Goal: Transaction & Acquisition: Book appointment/travel/reservation

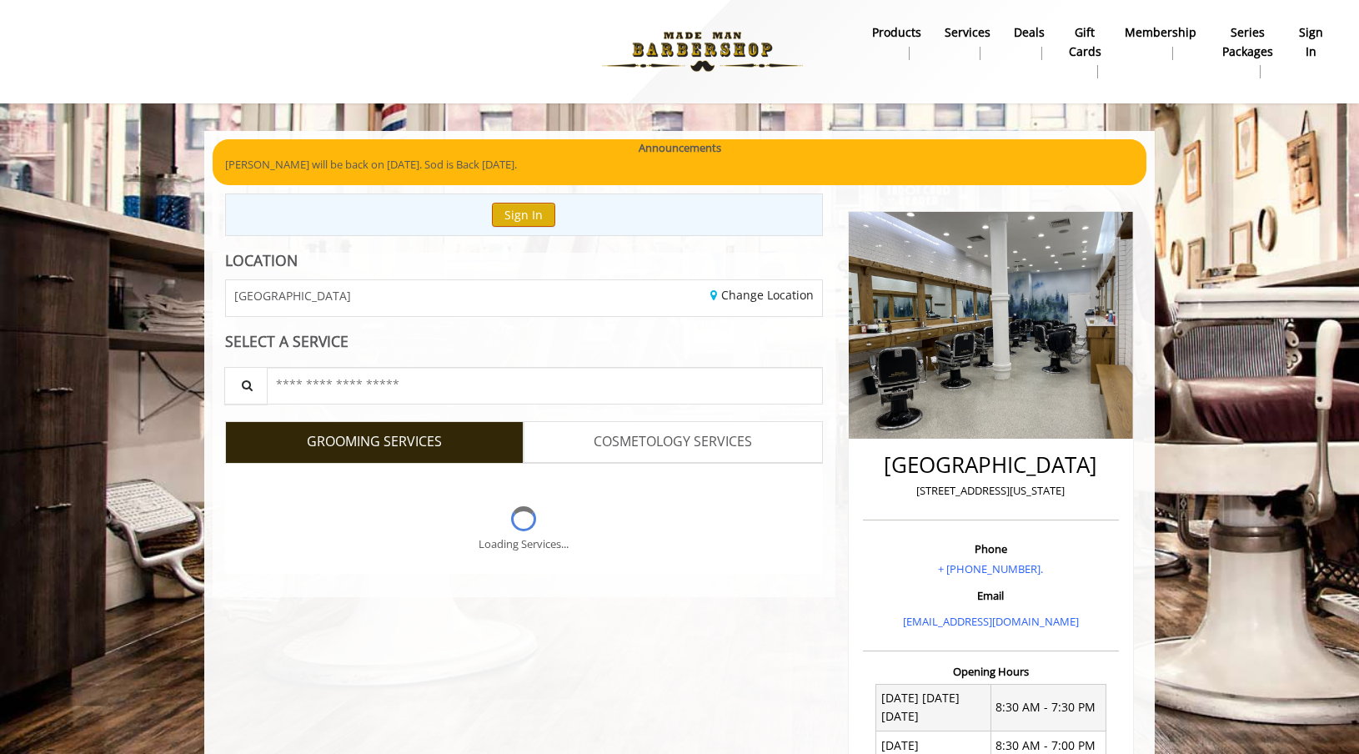
click at [526, 214] on button "Sign In" at bounding box center [523, 215] width 63 height 24
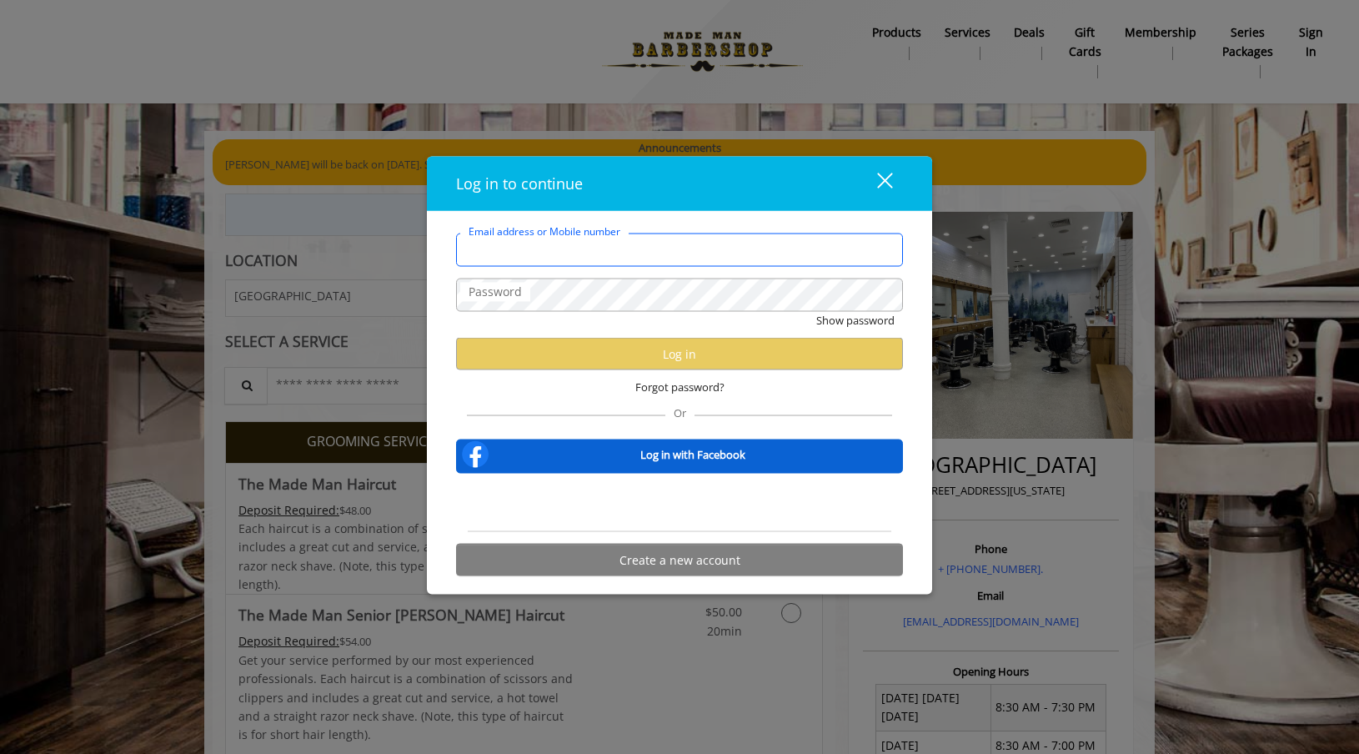
type input "**********"
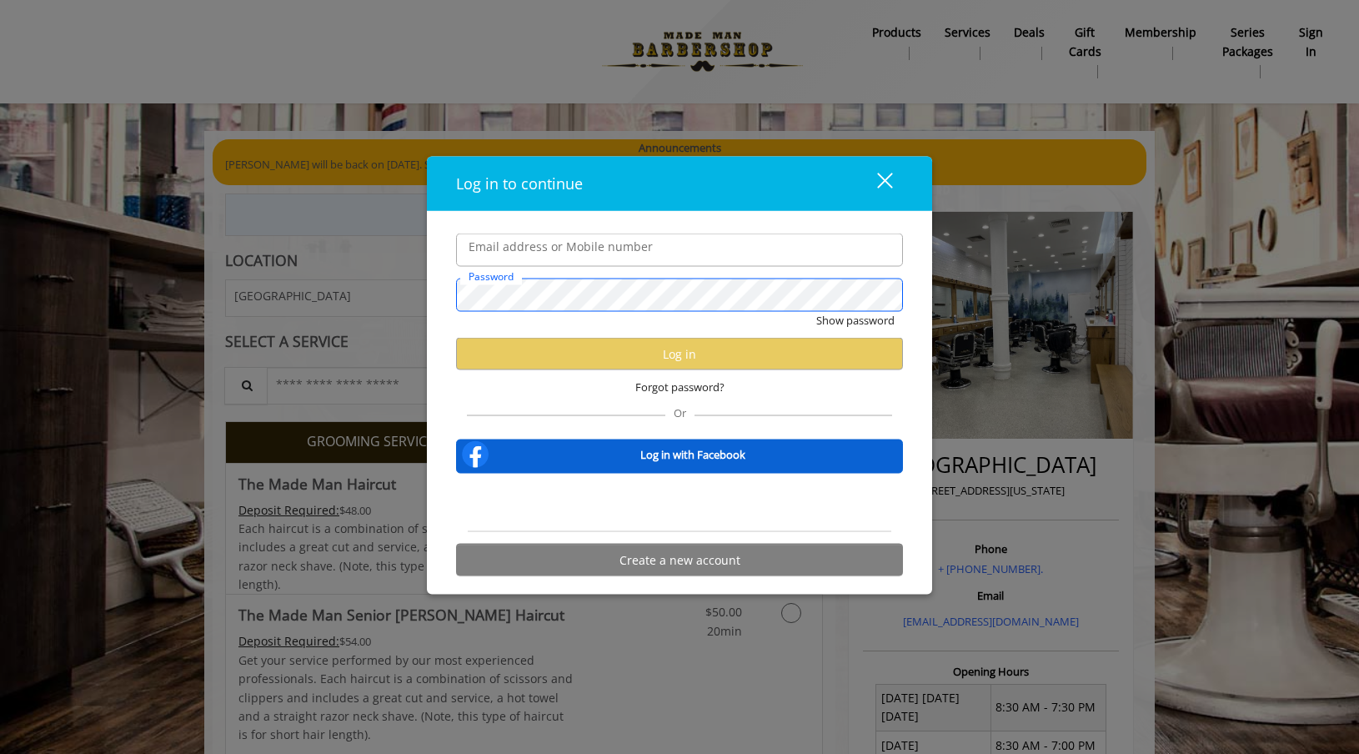
click at [854, 320] on button "Show password" at bounding box center [855, 321] width 78 height 18
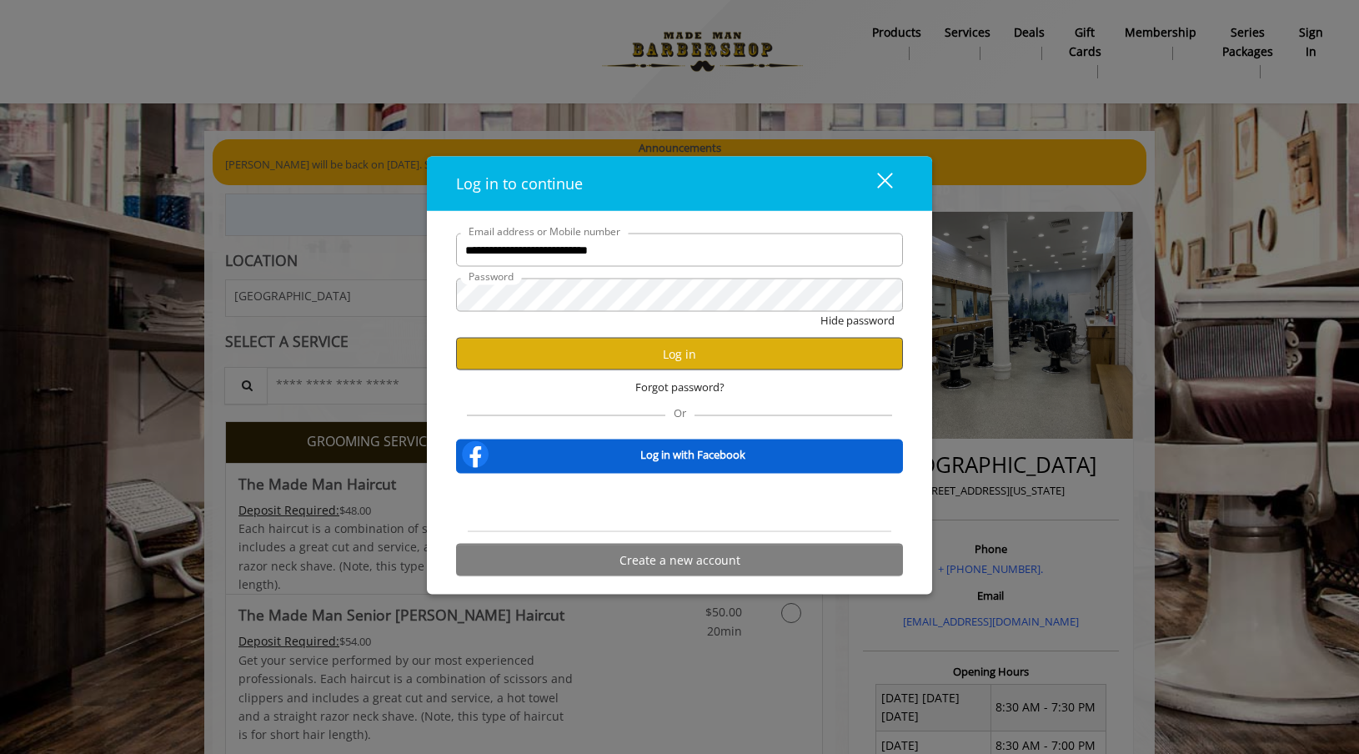
click at [564, 350] on button "Log in" at bounding box center [679, 354] width 447 height 33
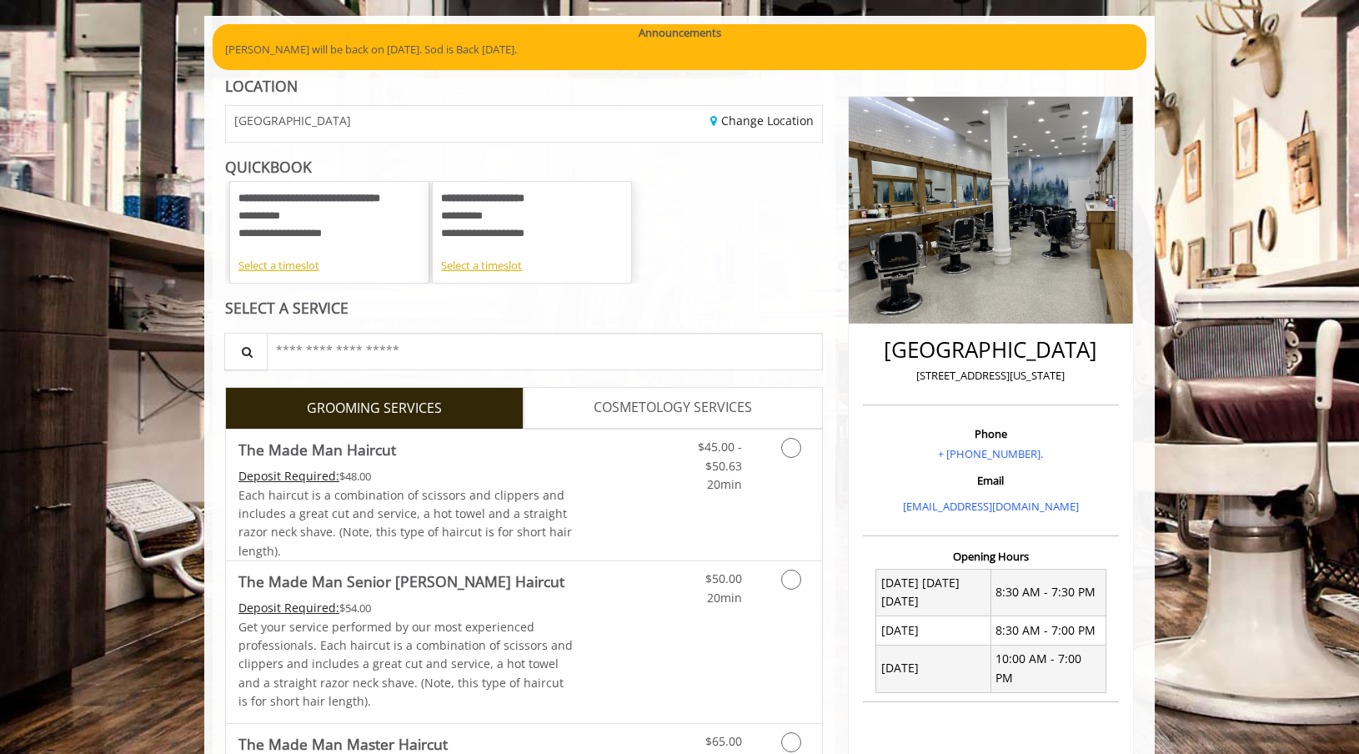
scroll to position [118, 0]
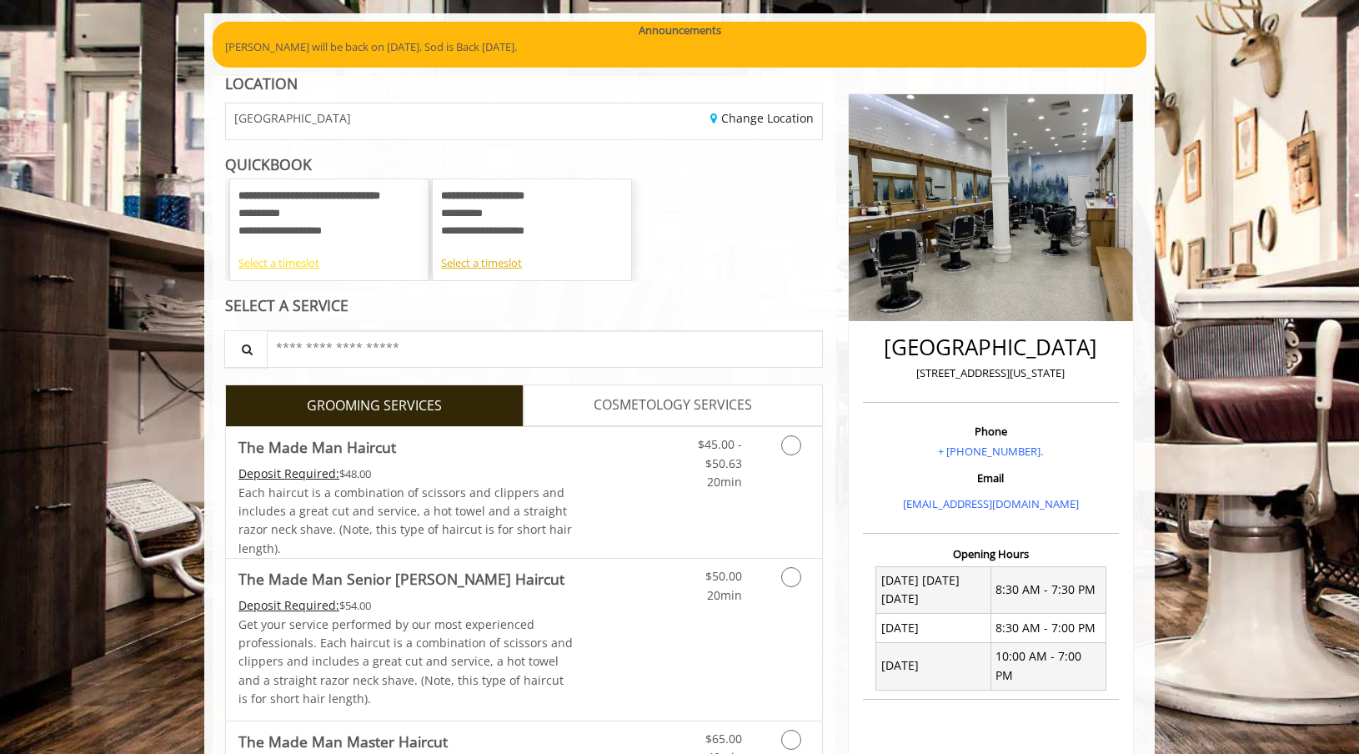
click at [304, 259] on div "Select a timeslot" at bounding box center [329, 263] width 182 height 18
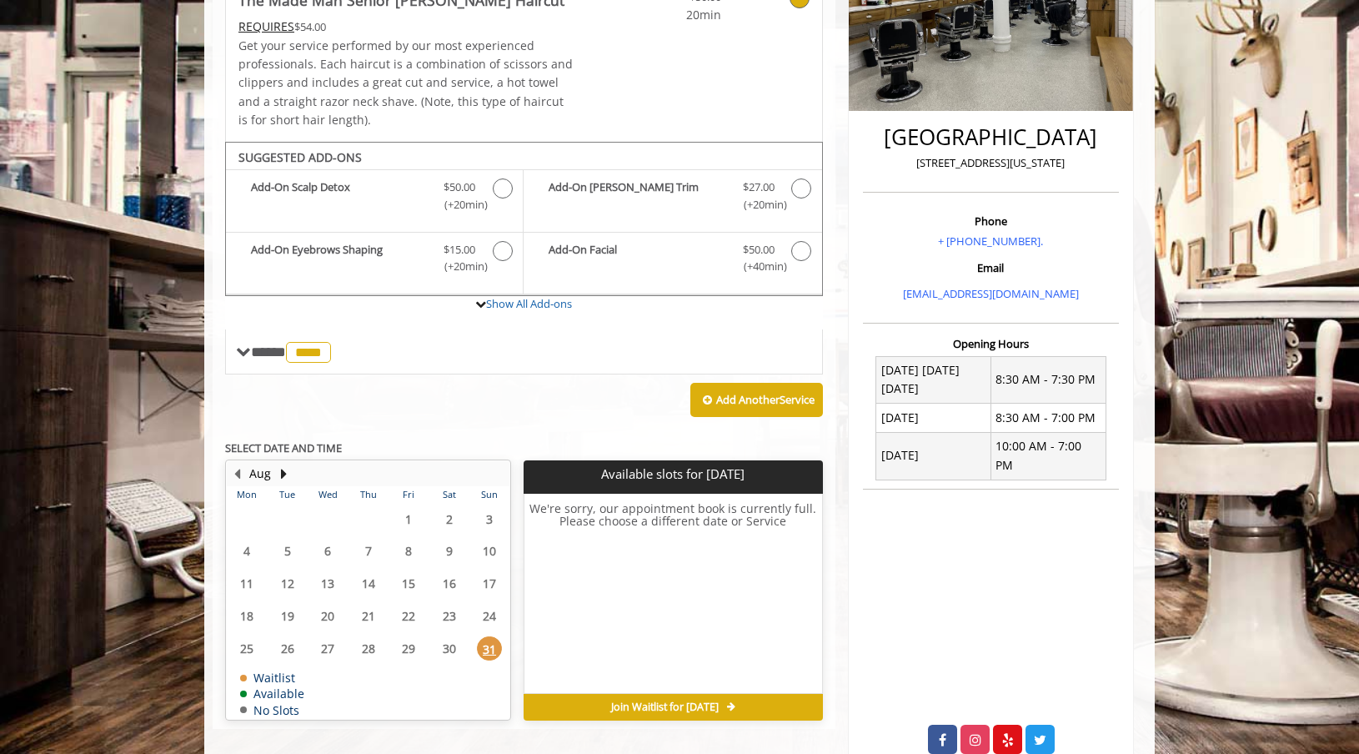
scroll to position [353, 0]
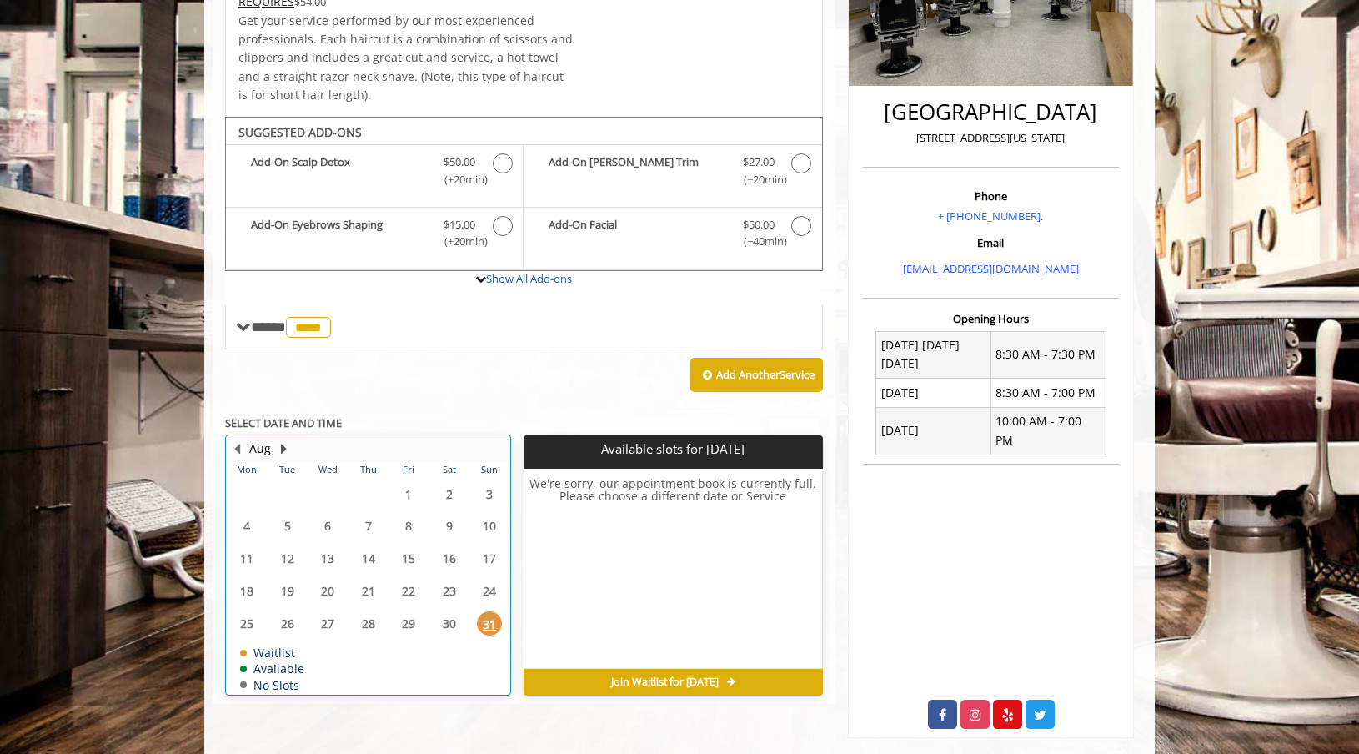
click at [283, 439] on button "Next Month" at bounding box center [283, 448] width 13 height 18
click at [536, 1] on div "REQUIRES $54.00" at bounding box center [405, 1] width 335 height 18
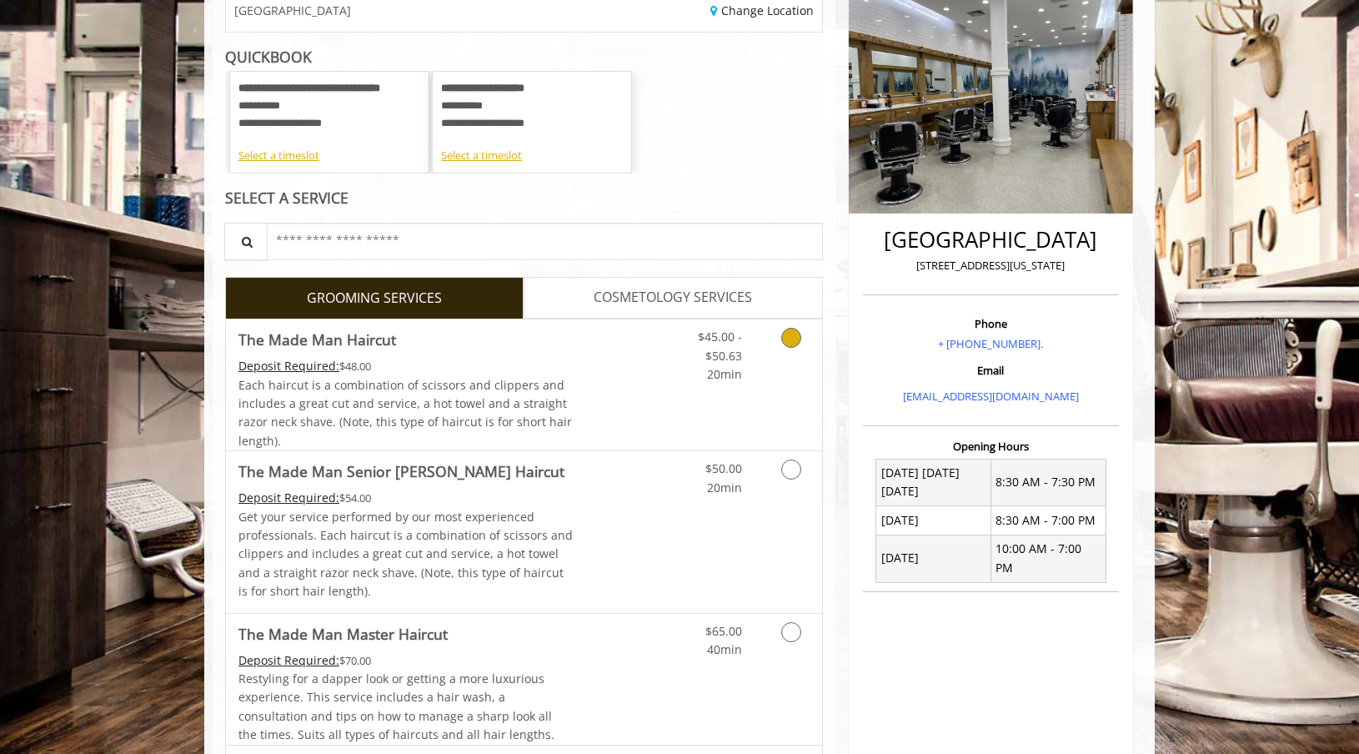
scroll to position [193, 0]
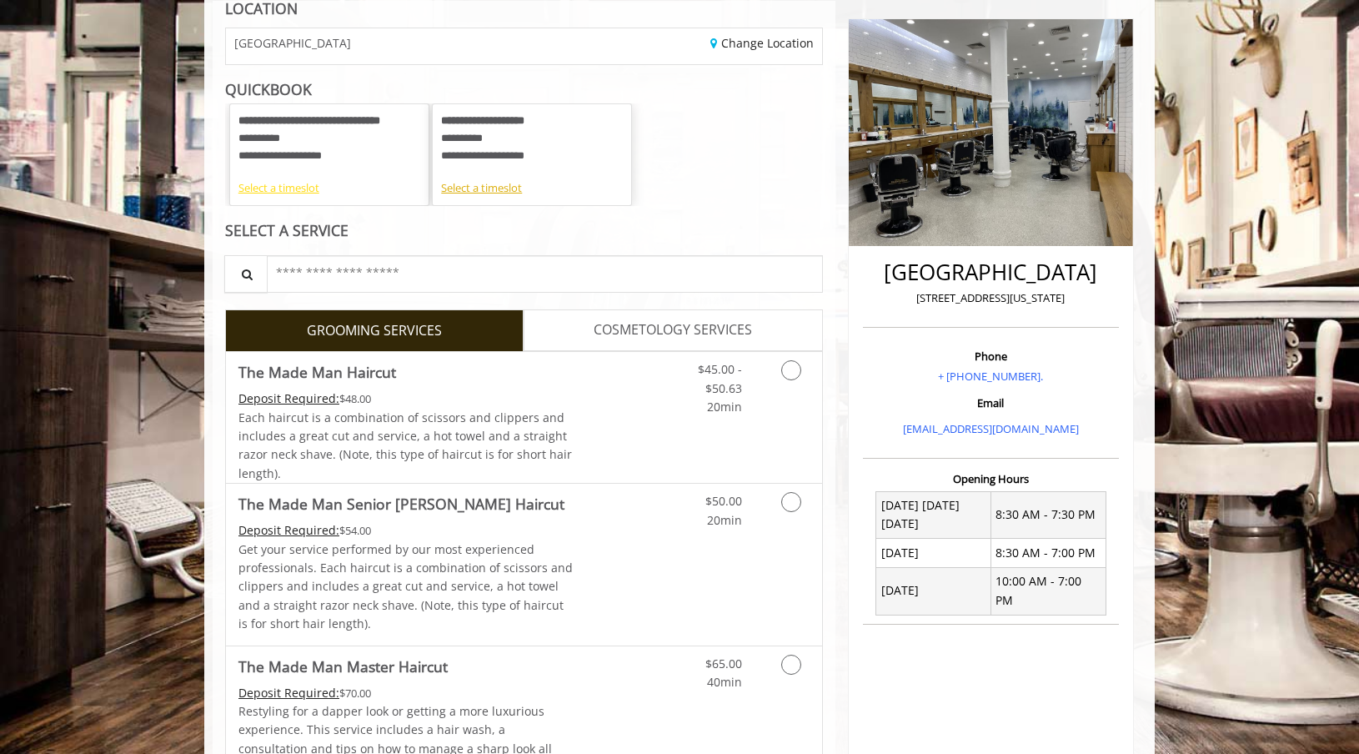
click at [293, 179] on div "Select a timeslot" at bounding box center [329, 188] width 182 height 18
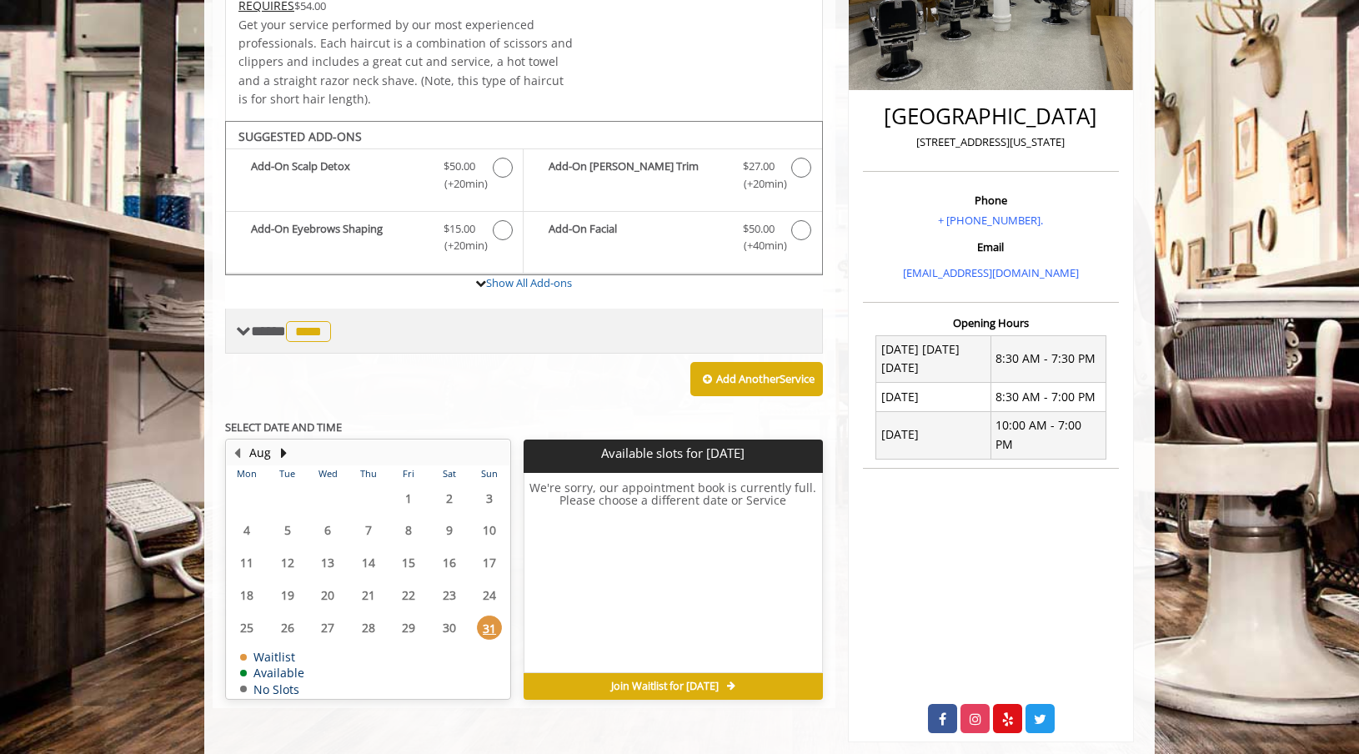
scroll to position [353, 0]
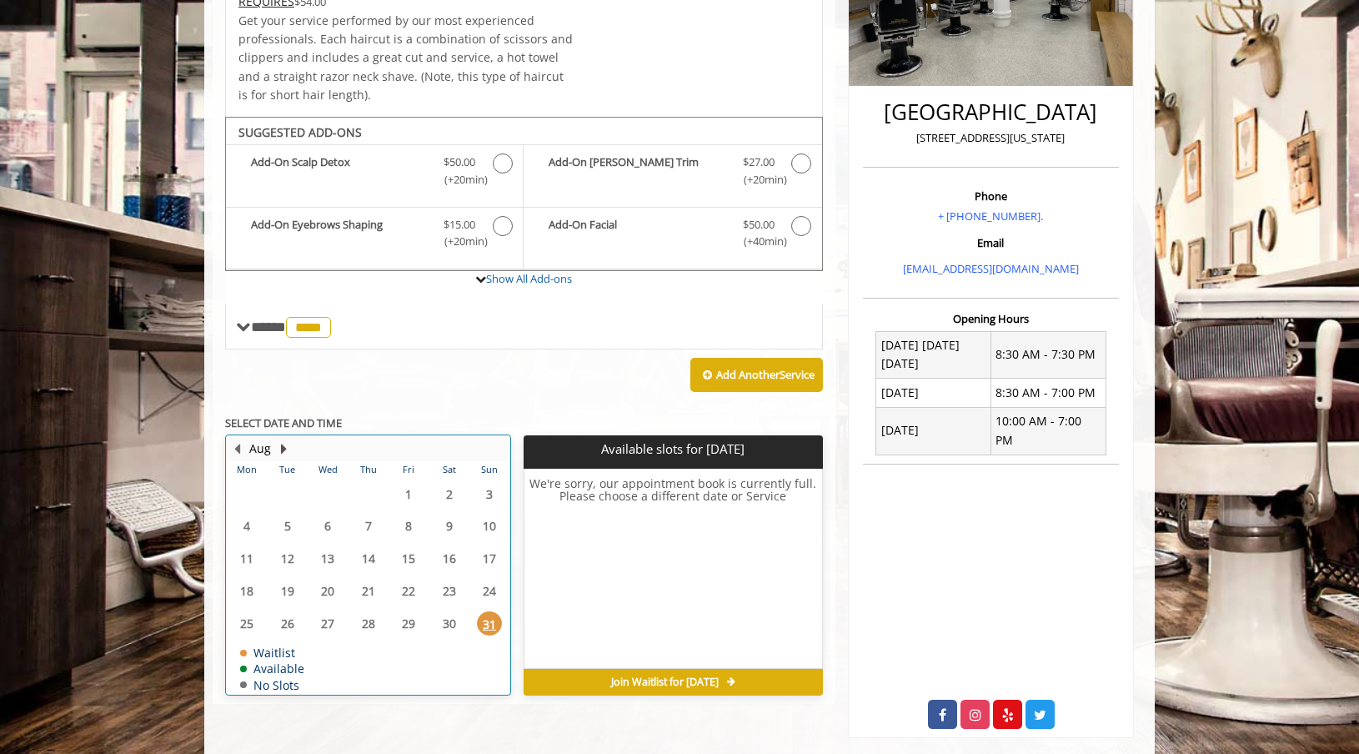
click at [287, 439] on button "Next Month" at bounding box center [283, 448] width 13 height 18
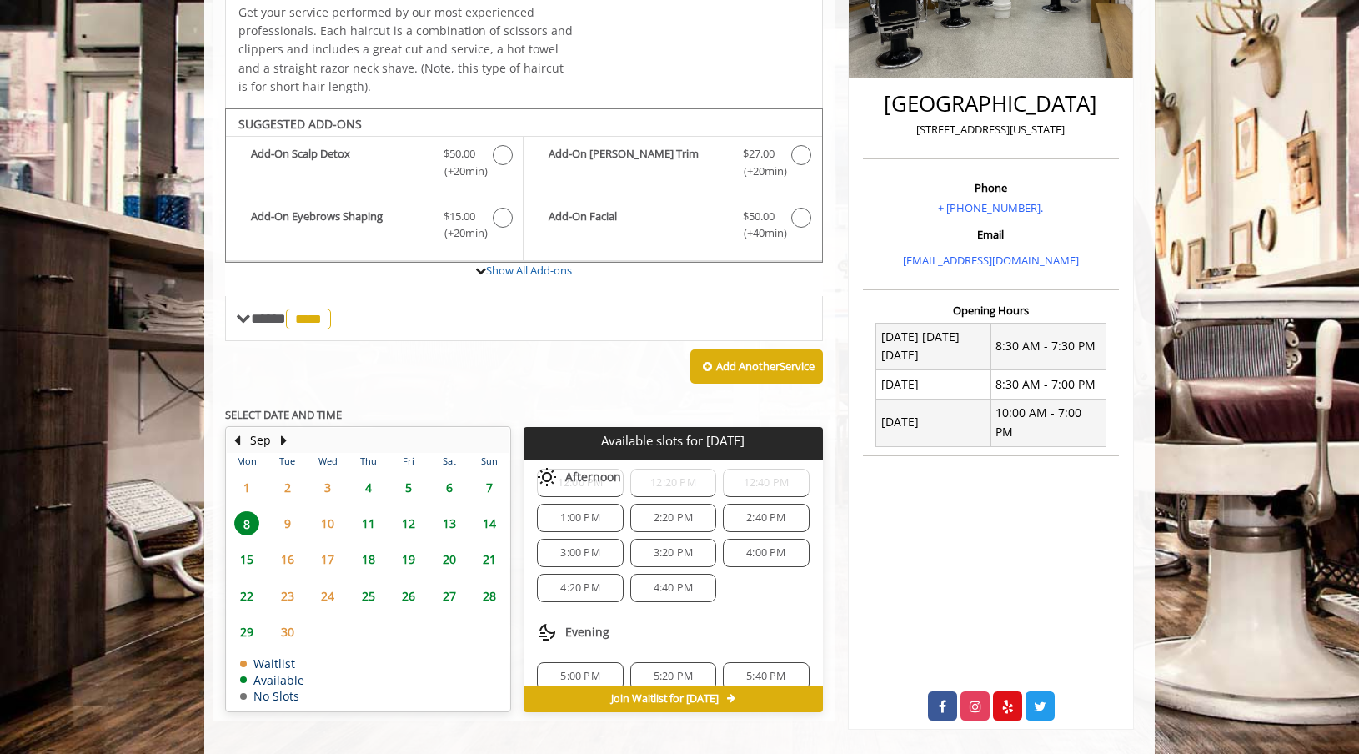
scroll to position [233, 0]
click at [693, 580] on span "4:40 PM" at bounding box center [673, 586] width 71 height 13
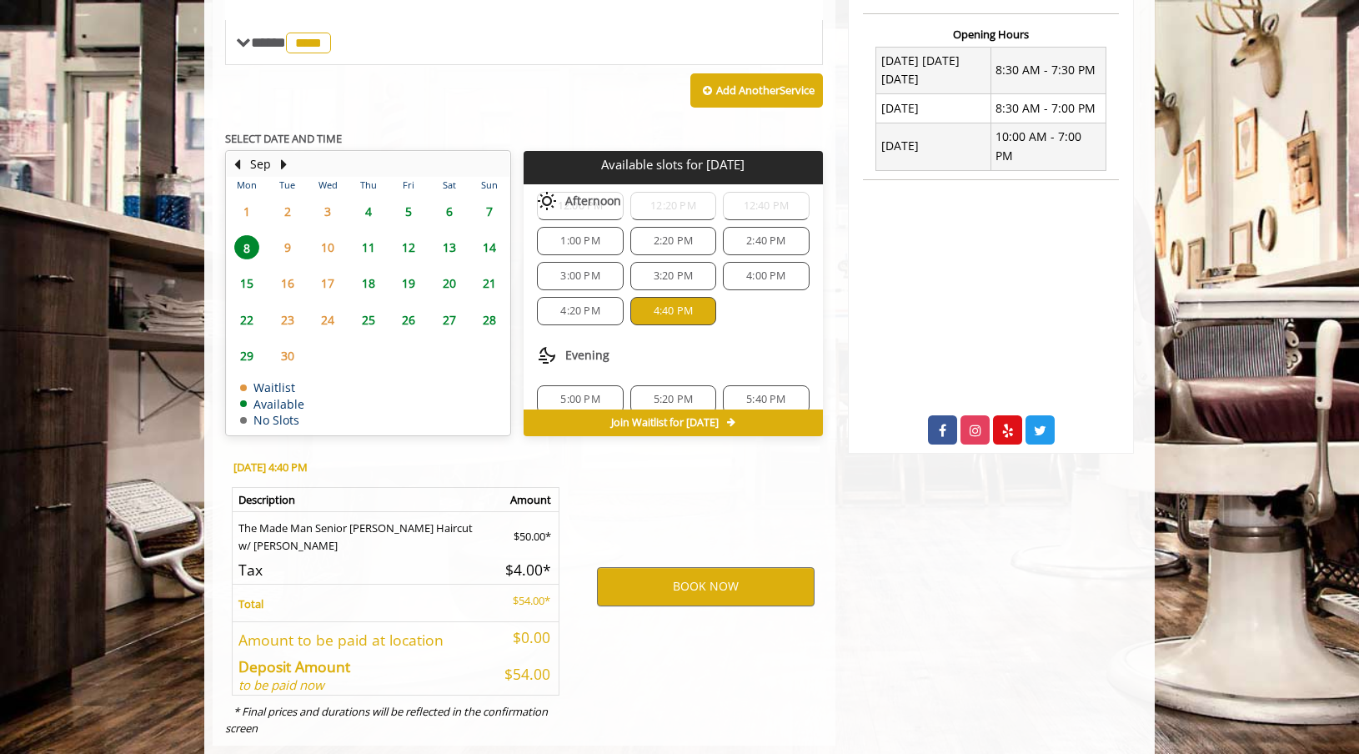
scroll to position [658, 0]
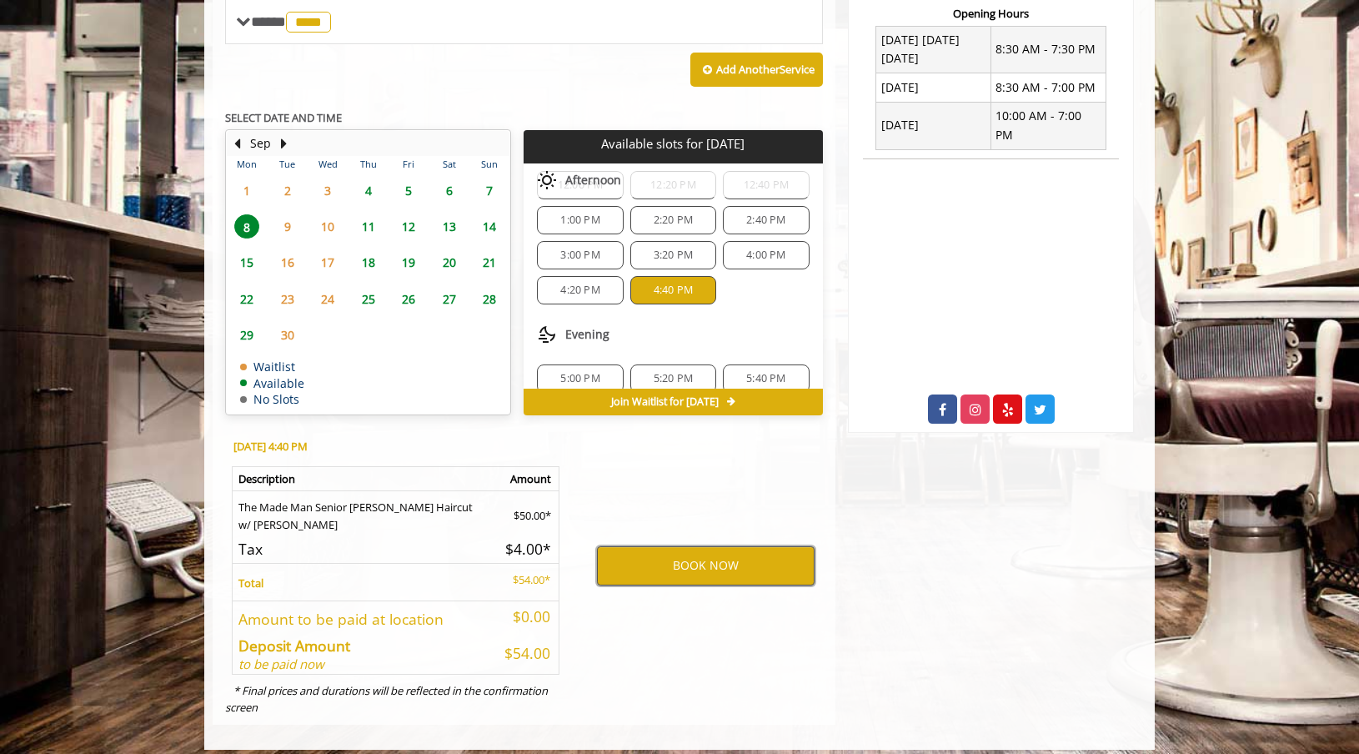
click at [678, 564] on button "BOOK NOW" at bounding box center [706, 565] width 218 height 38
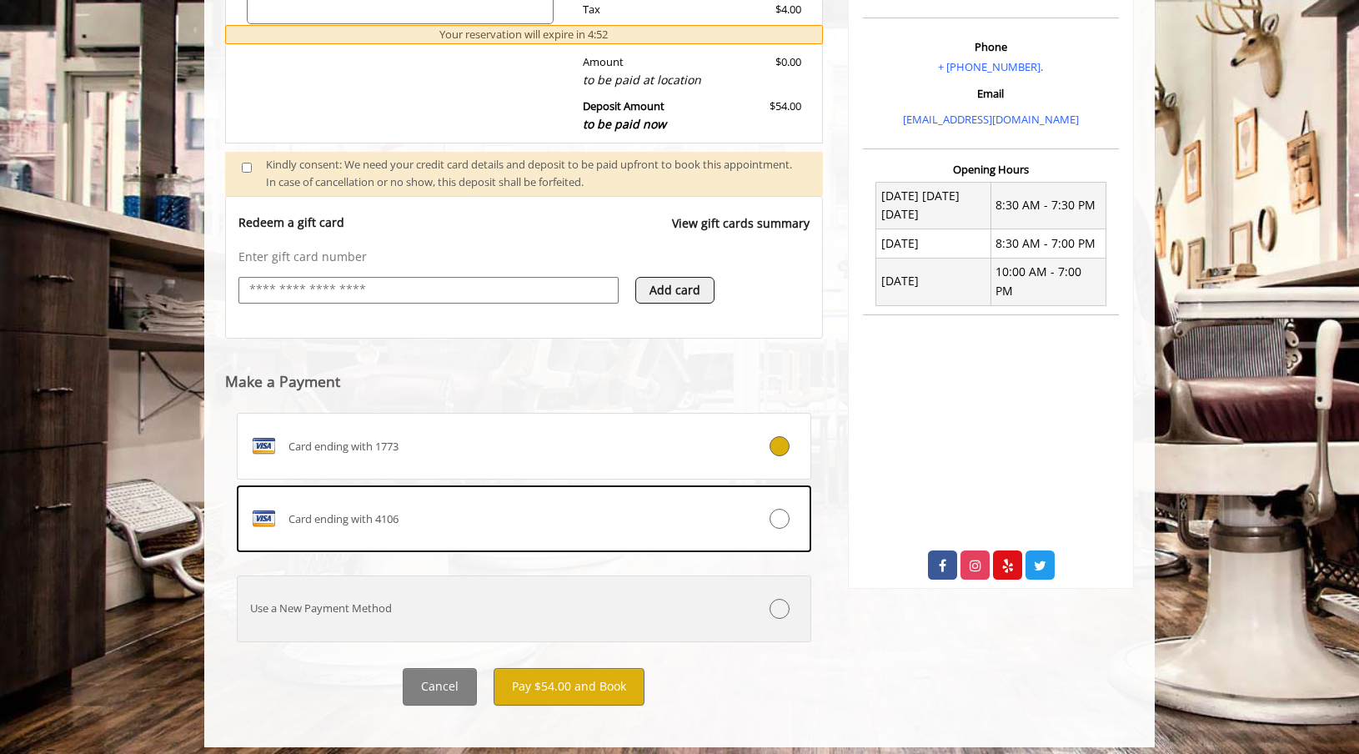
scroll to position [501, 0]
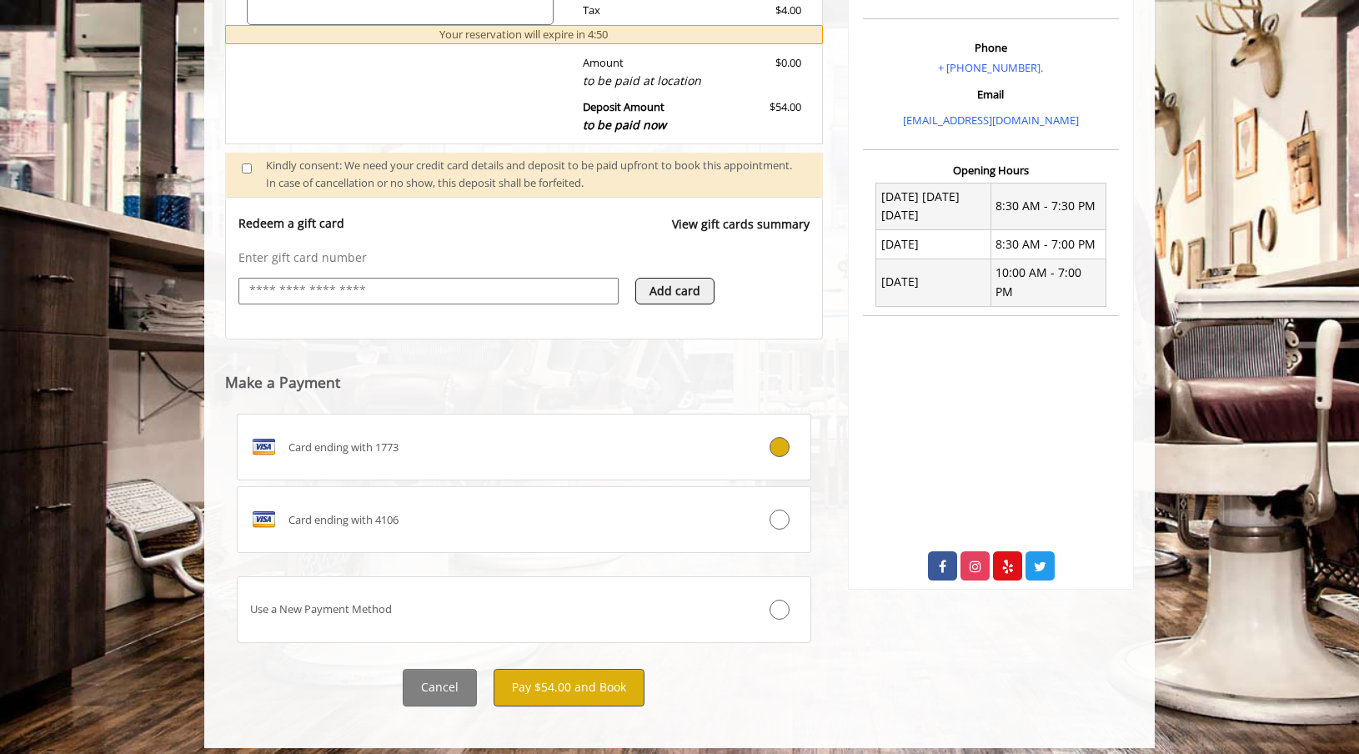
click at [559, 678] on button "Pay $54.00 and Book" at bounding box center [568, 688] width 151 height 38
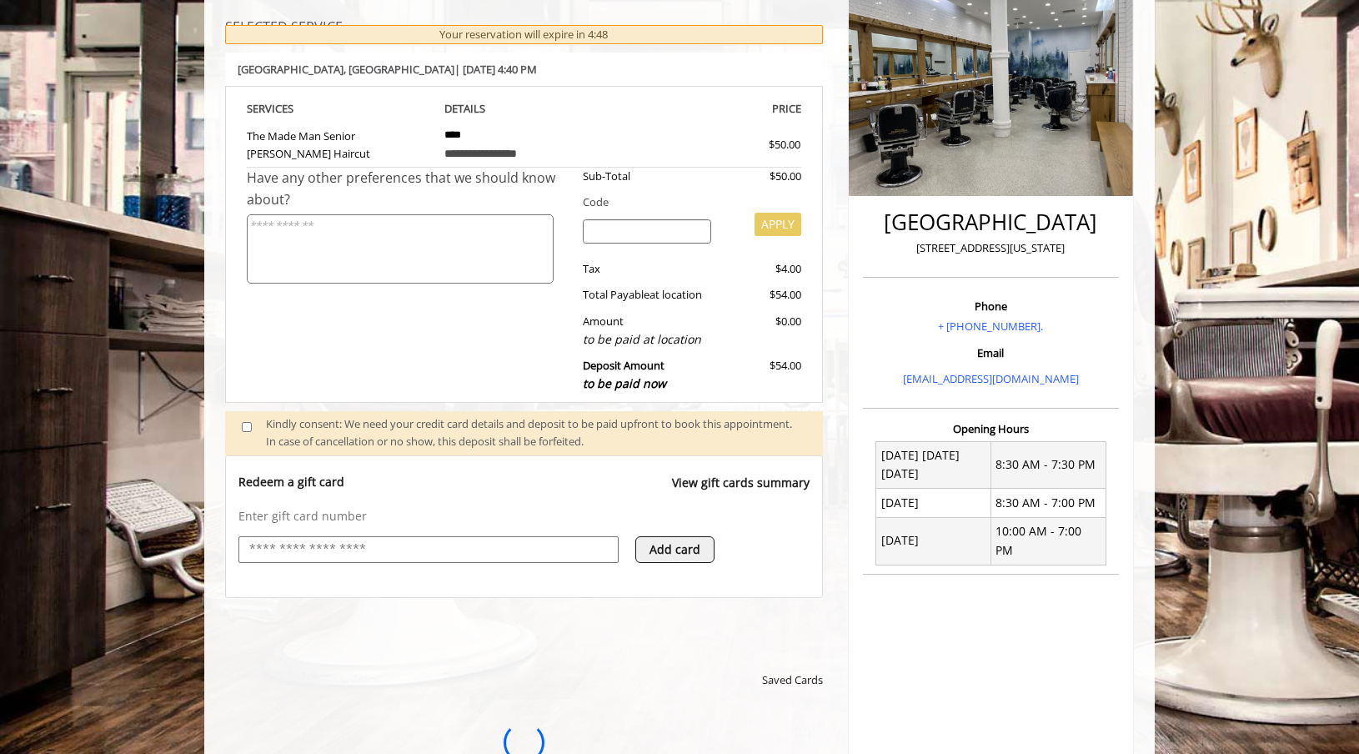
scroll to position [0, 0]
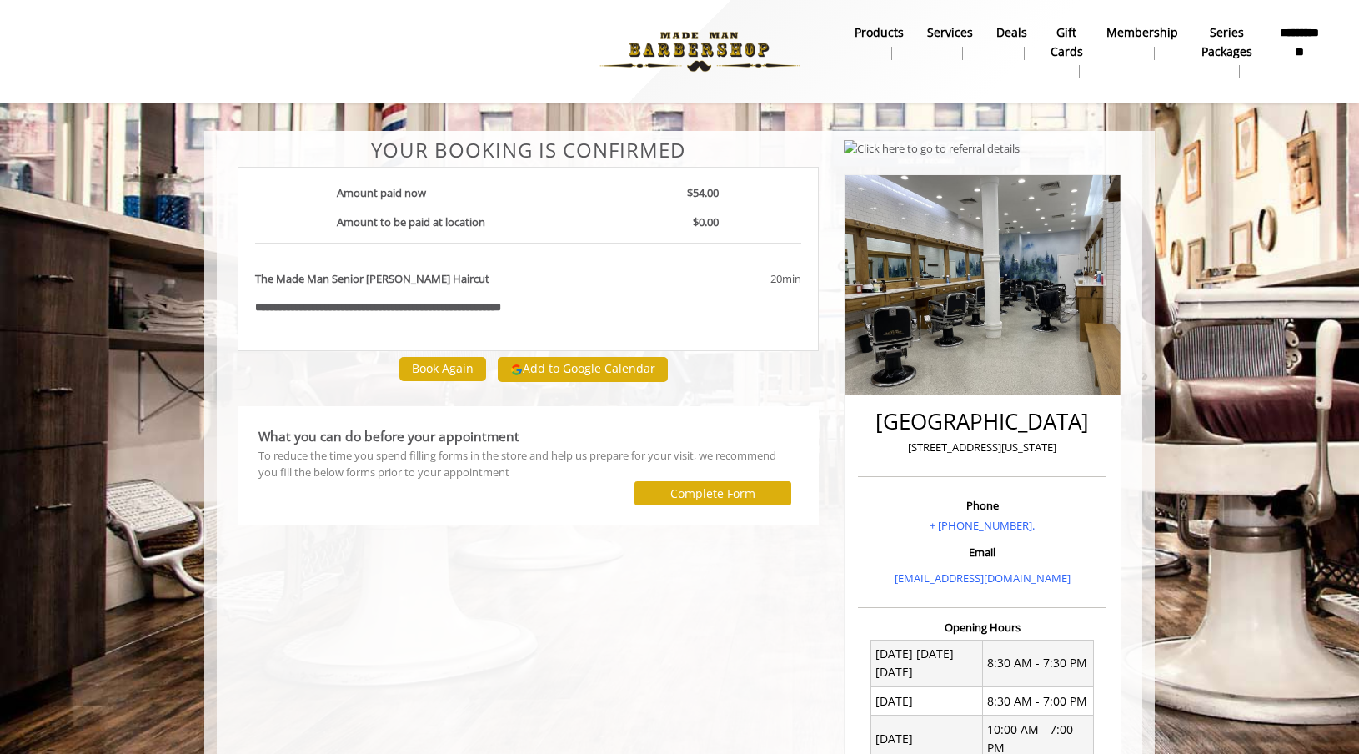
scroll to position [-8, 0]
click at [741, 317] on div "**********" at bounding box center [528, 259] width 581 height 184
